Goal: Find specific page/section

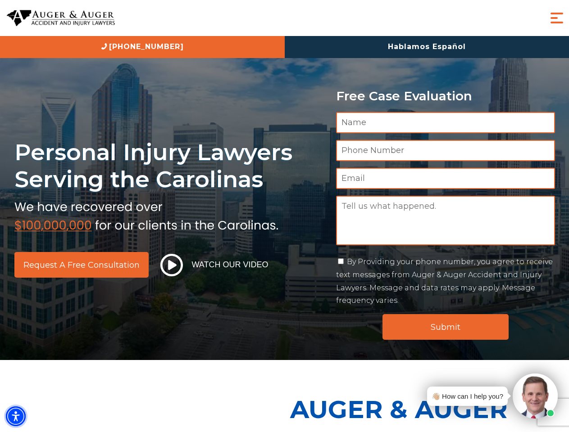
click at [16, 416] on img "Accessibility Menu" at bounding box center [16, 417] width 20 height 20
